Goal: Task Accomplishment & Management: Manage account settings

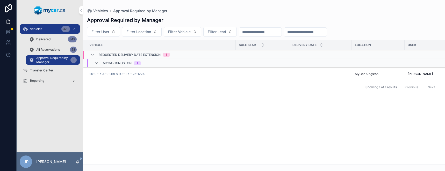
click at [115, 62] on span "MyCar Kingston" at bounding box center [117, 63] width 29 height 4
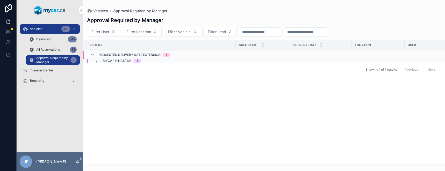
click at [115, 62] on span "MyCar Kingston" at bounding box center [117, 61] width 29 height 4
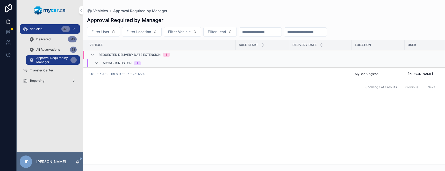
click at [110, 76] on span "2019 - KIA - SORENTO - EX - 251122A" at bounding box center [116, 74] width 55 height 4
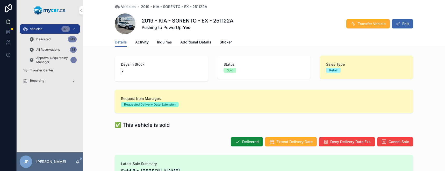
click at [295, 142] on span "Extend Delivery Date" at bounding box center [294, 141] width 36 height 5
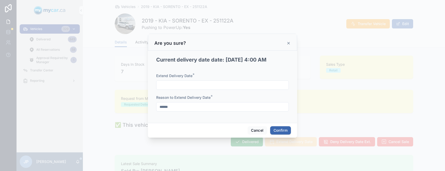
click at [207, 82] on input "text" at bounding box center [222, 85] width 132 height 7
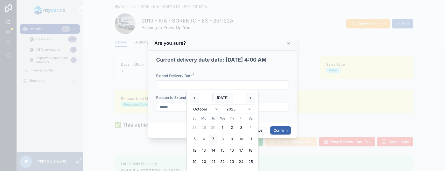
click at [242, 142] on button "10" at bounding box center [240, 138] width 9 height 9
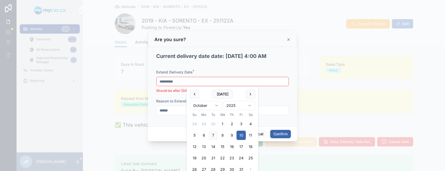
click at [181, 76] on div "**********" at bounding box center [222, 82] width 133 height 24
click at [189, 83] on input "**********" at bounding box center [222, 81] width 132 height 7
click at [252, 133] on button "11" at bounding box center [250, 135] width 9 height 9
type input "**********"
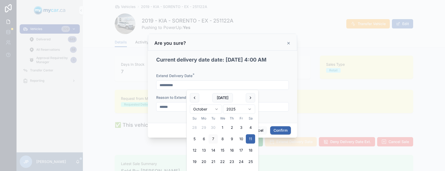
drag, startPoint x: 278, startPoint y: 121, endPoint x: 280, endPoint y: 124, distance: 3.6
click at [278, 121] on div "**********" at bounding box center [222, 87] width 149 height 72
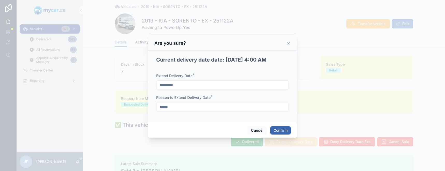
click at [282, 128] on button "Confirm" at bounding box center [280, 130] width 21 height 8
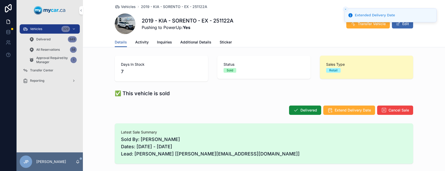
click at [42, 59] on span "Approval Required by Manager" at bounding box center [52, 60] width 32 height 8
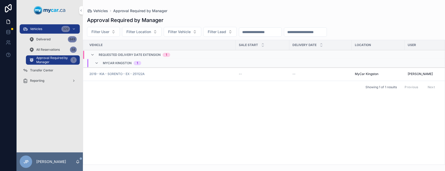
click at [46, 50] on span "All Reservations" at bounding box center [48, 50] width 24 height 4
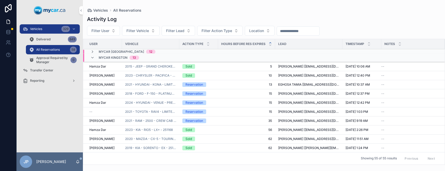
click at [50, 56] on span "Approval Required by Manager" at bounding box center [52, 60] width 32 height 8
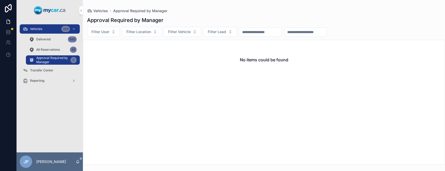
click at [49, 50] on span "All Reservations" at bounding box center [48, 50] width 24 height 4
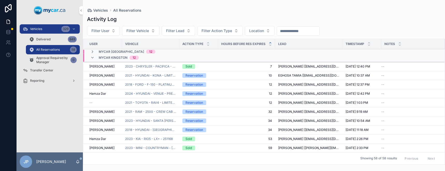
click at [47, 40] on span "Delivered" at bounding box center [43, 39] width 14 height 4
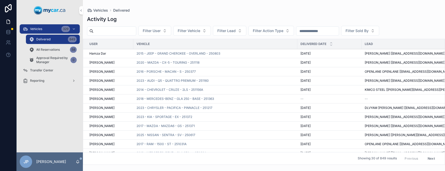
click at [47, 32] on div "Vehicles 329" at bounding box center [50, 29] width 54 height 8
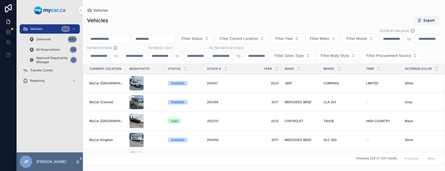
click at [129, 35] on input "scrollable content" at bounding box center [108, 38] width 42 height 7
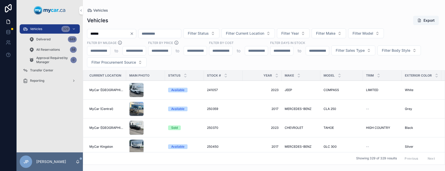
type input "******"
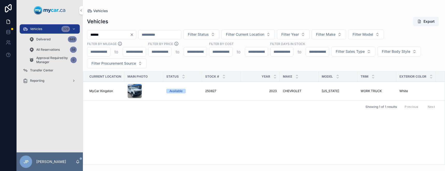
click at [181, 92] on div "Available" at bounding box center [175, 91] width 13 height 5
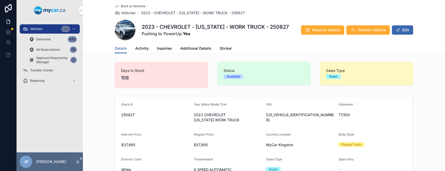
click at [312, 31] on span "Reserve Vehicle" at bounding box center [326, 29] width 28 height 5
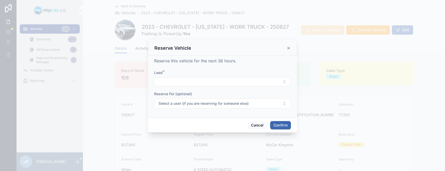
click at [181, 80] on button "Select Button" at bounding box center [222, 81] width 137 height 9
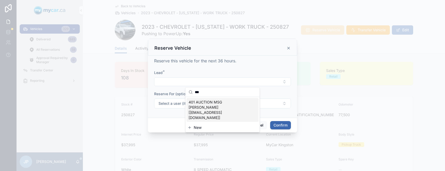
type input "***"
click at [202, 104] on span "401 AUCTION MSG [PERSON_NAME] [[EMAIL_ADDRESS][DOMAIN_NAME]]" at bounding box center [219, 110] width 62 height 21
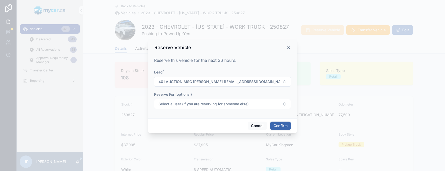
click at [266, 108] on button "Select a user (if you are reserving for someone else)" at bounding box center [222, 104] width 137 height 10
click at [245, 90] on form "Lead * 401 AUCTION MSG [PERSON_NAME] [[EMAIL_ADDRESS][DOMAIN_NAME]] Reserve For…" at bounding box center [222, 92] width 137 height 45
click at [277, 129] on button "Confirm" at bounding box center [280, 126] width 21 height 8
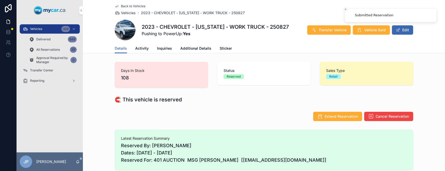
click at [364, 31] on span "Vehicle Sold" at bounding box center [374, 29] width 21 height 5
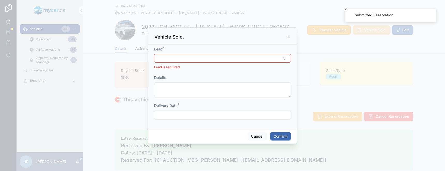
click at [220, 59] on button "Select Button" at bounding box center [222, 58] width 137 height 9
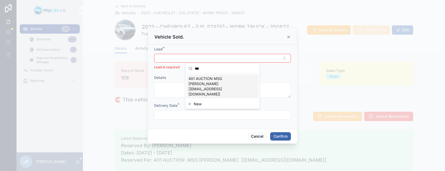
type input "***"
click at [212, 79] on span "401 AUCTION MSG [PERSON_NAME] [[EMAIL_ADDRESS][DOMAIN_NAME]]" at bounding box center [219, 86] width 62 height 21
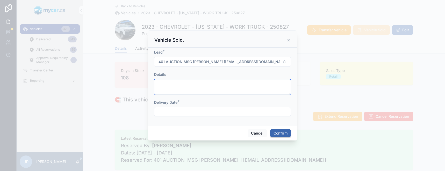
click at [195, 85] on textarea at bounding box center [222, 87] width 137 height 16
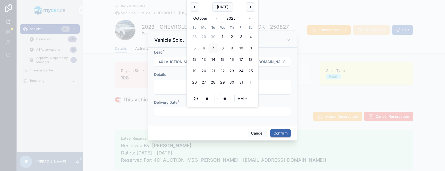
click at [195, 109] on input "text" at bounding box center [222, 111] width 136 height 7
click at [212, 48] on button "7" at bounding box center [212, 47] width 9 height 9
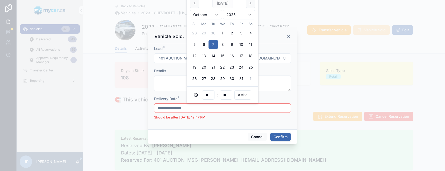
click at [221, 45] on button "8" at bounding box center [222, 44] width 9 height 9
type input "**********"
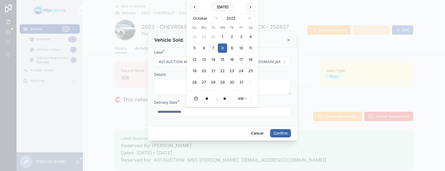
click at [278, 130] on button "Confirm" at bounding box center [280, 133] width 21 height 8
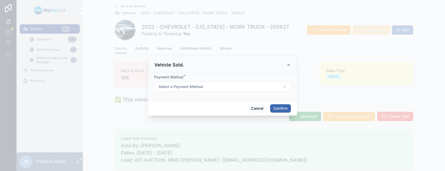
click at [242, 86] on button "Select a Payment Method" at bounding box center [222, 87] width 137 height 10
click at [224, 109] on div "Cash" at bounding box center [222, 108] width 72 height 8
click at [275, 105] on button "Confirm" at bounding box center [280, 108] width 21 height 8
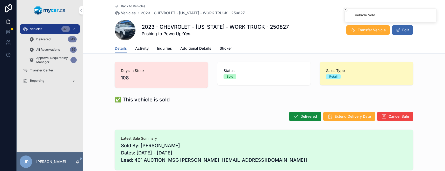
click at [297, 114] on button "Delivered" at bounding box center [305, 116] width 32 height 9
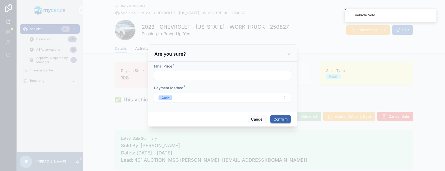
click at [214, 77] on input "text" at bounding box center [222, 75] width 136 height 7
type input "**********"
drag, startPoint x: 219, startPoint y: 108, endPoint x: 231, endPoint y: 113, distance: 12.9
click at [219, 109] on div "**********" at bounding box center [222, 87] width 149 height 50
click at [281, 119] on button "Confirm" at bounding box center [280, 119] width 21 height 8
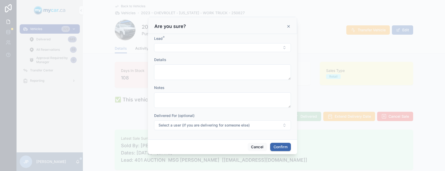
click at [207, 47] on button "Select Button" at bounding box center [222, 47] width 137 height 9
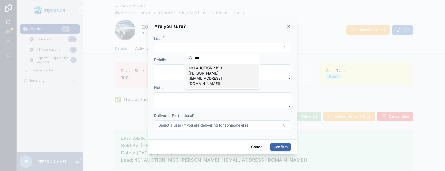
type input "***"
drag, startPoint x: 203, startPoint y: 71, endPoint x: 199, endPoint y: 74, distance: 4.9
click at [203, 72] on span "401 AUCTION MSG [PERSON_NAME] [[EMAIL_ADDRESS][DOMAIN_NAME]]" at bounding box center [219, 75] width 62 height 21
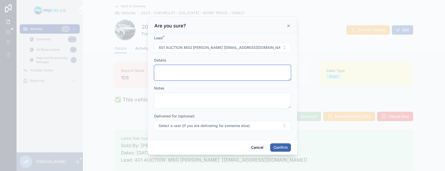
click at [182, 77] on textarea at bounding box center [222, 73] width 137 height 16
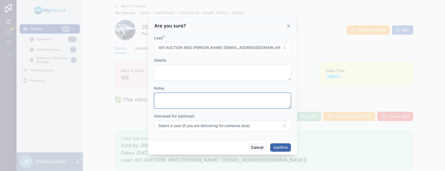
click at [190, 97] on textarea at bounding box center [222, 101] width 137 height 16
click at [279, 148] on button "Confirm" at bounding box center [280, 147] width 21 height 8
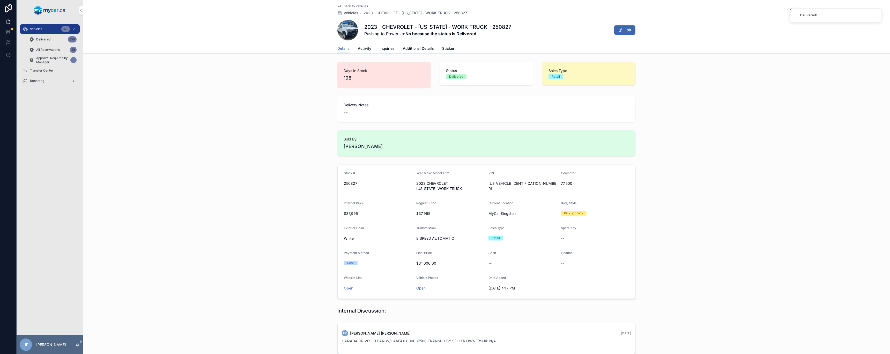
click at [47, 28] on div "Vehicles 329" at bounding box center [50, 29] width 54 height 8
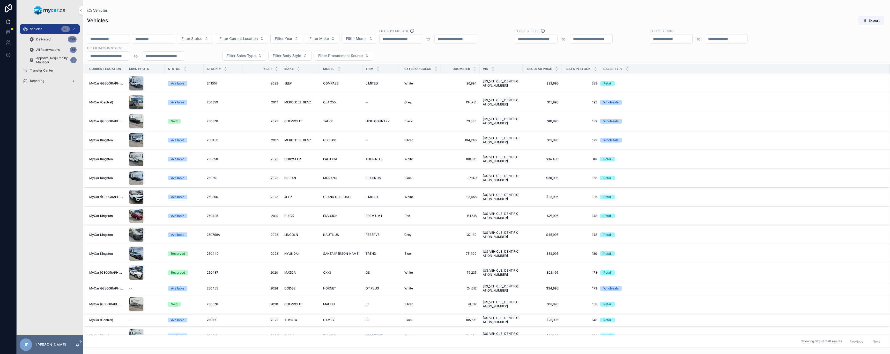
click at [259, 56] on button "Filter Sales Type" at bounding box center [244, 56] width 44 height 10
click at [247, 77] on div "Wholesale" at bounding box center [244, 76] width 72 height 8
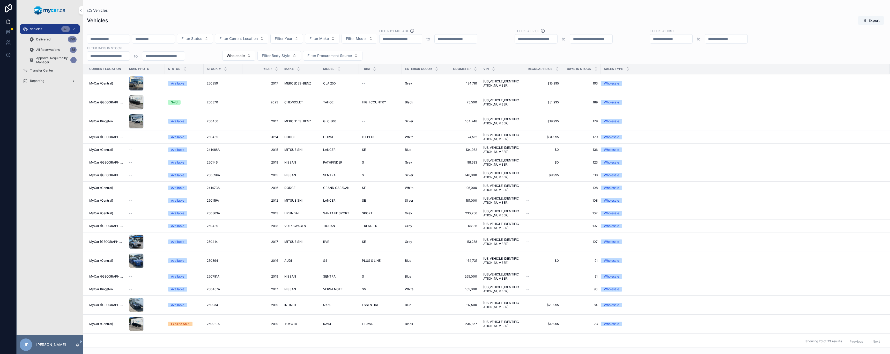
click at [444, 20] on button "Export" at bounding box center [871, 20] width 26 height 9
